Goal: Information Seeking & Learning: Learn about a topic

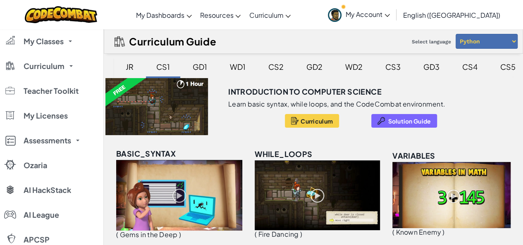
drag, startPoint x: 508, startPoint y: 69, endPoint x: 496, endPoint y: 71, distance: 11.8
click at [508, 69] on div "CS5" at bounding box center [508, 66] width 32 height 19
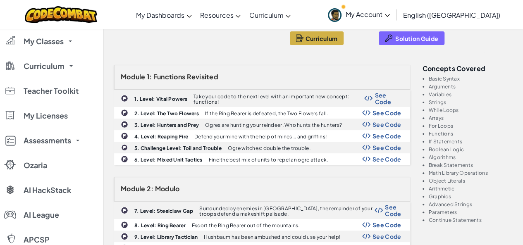
scroll to position [124, 0]
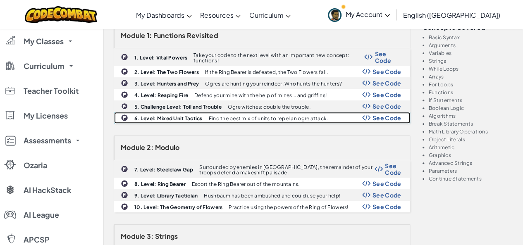
click at [395, 117] on span "See Code" at bounding box center [387, 118] width 29 height 7
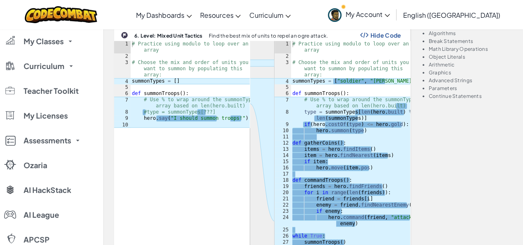
click at [362, 119] on div "# Practice using modulo to loop over an array # Choose the mix and order of uni…" at bounding box center [351, 159] width 120 height 236
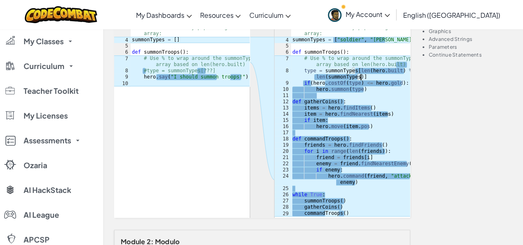
click at [353, 215] on div "# Practice using modulo to loop over an array # Choose the mix and order of uni…" at bounding box center [351, 118] width 120 height 236
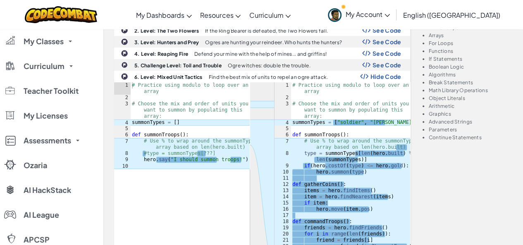
scroll to position [207, 0]
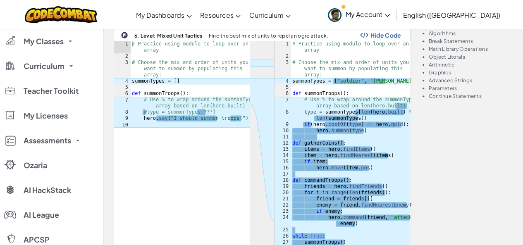
click at [293, 80] on div "# Practice using modulo to loop over an array # Choose the mix and order of uni…" at bounding box center [351, 159] width 120 height 236
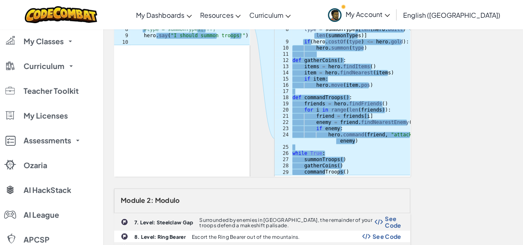
scroll to position [331, 0]
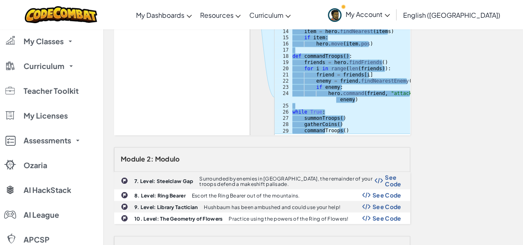
click at [348, 130] on div "# Practice using modulo to loop over an array # Choose the mix and order of uni…" at bounding box center [351, 35] width 120 height 236
click at [354, 132] on div "# Practice using modulo to loop over an array # Choose the mix and order of uni…" at bounding box center [351, 35] width 120 height 236
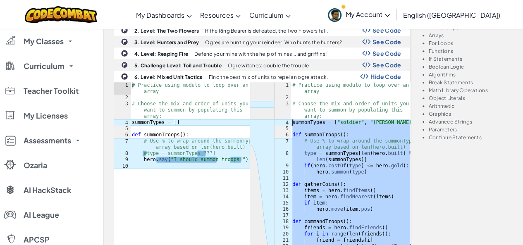
click at [293, 121] on div "# Practice using modulo to loop over an array # Choose the mix and order of uni…" at bounding box center [351, 200] width 120 height 236
type textarea "summonTypes = ["soldier", "[PERSON_NAME]"]"
